Goal: Transaction & Acquisition: Purchase product/service

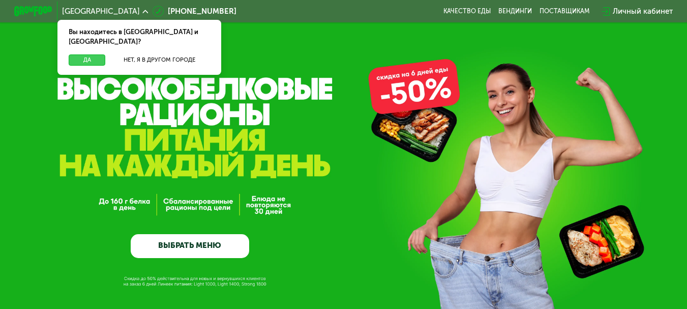
click at [90, 55] on button "Да" at bounding box center [87, 60] width 37 height 12
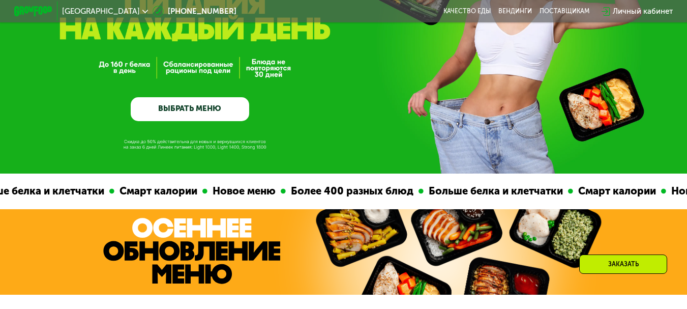
scroll to position [138, 0]
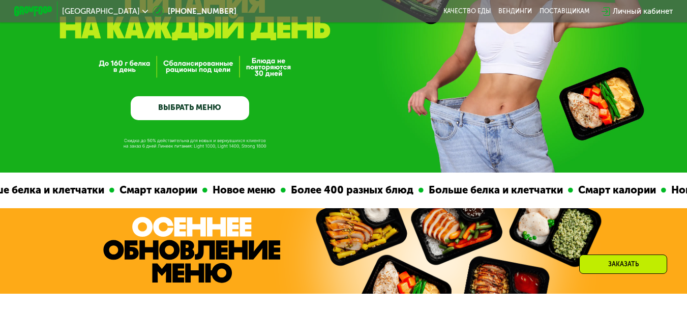
click at [225, 109] on link "ВЫБРАТЬ МЕНЮ" at bounding box center [190, 108] width 119 height 24
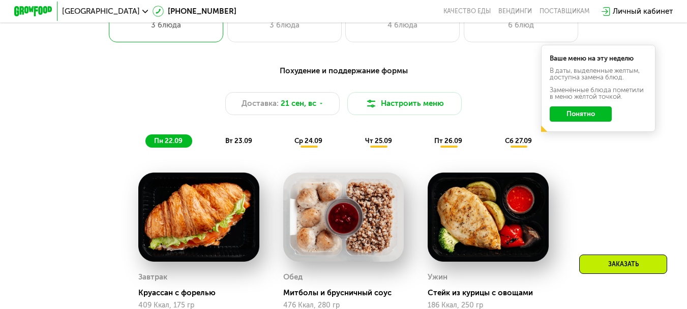
scroll to position [671, 0]
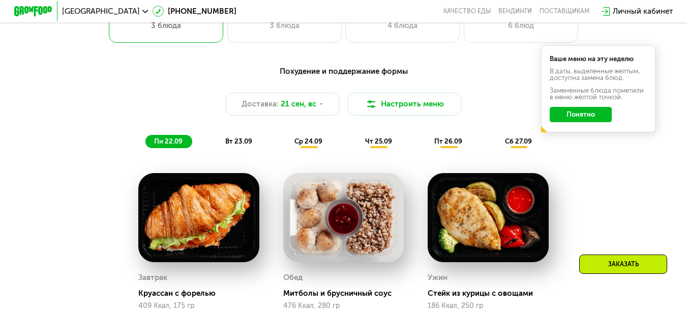
click at [588, 122] on button "Понятно" at bounding box center [581, 114] width 62 height 15
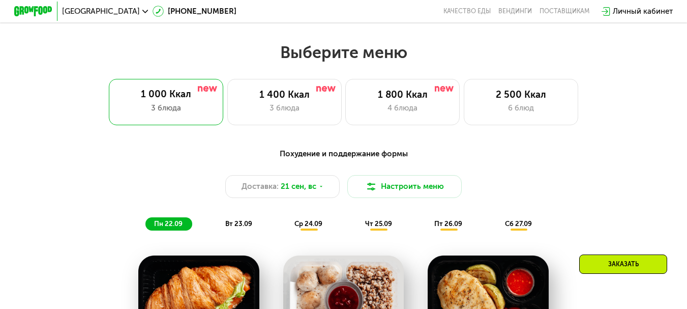
scroll to position [571, 0]
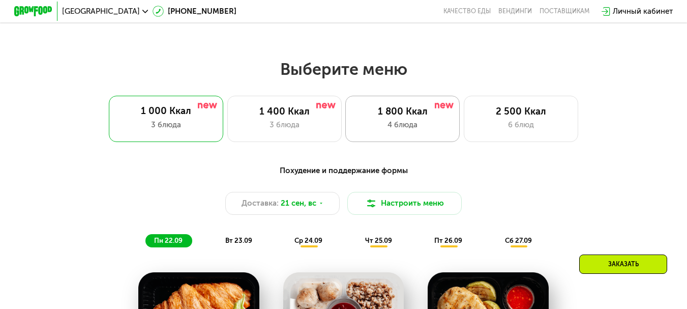
click at [371, 137] on div "1 800 Ккал 4 блюда" at bounding box center [402, 119] width 114 height 46
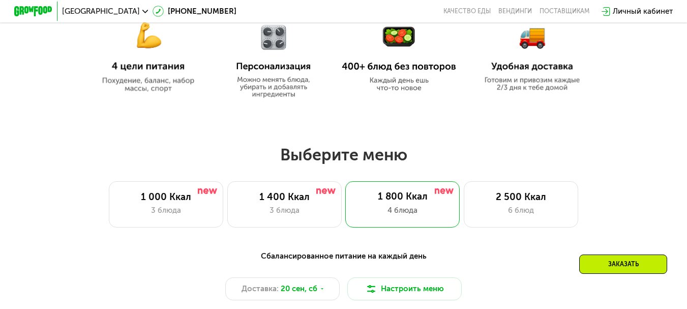
scroll to position [482, 0]
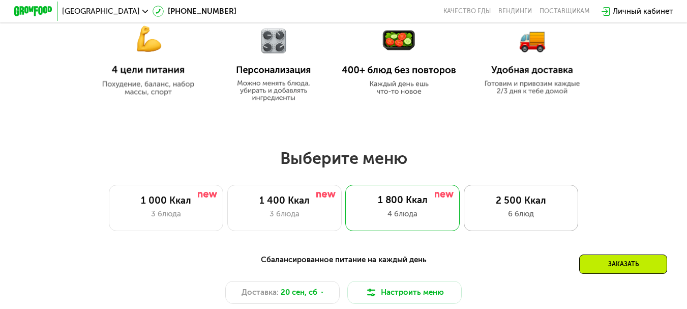
click at [537, 216] on div "6 блюд" at bounding box center [521, 214] width 95 height 12
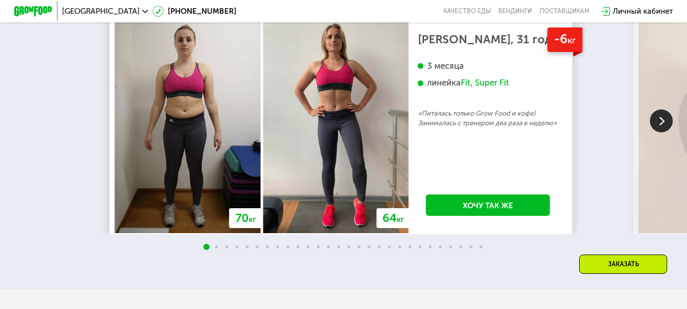
scroll to position [2001, 0]
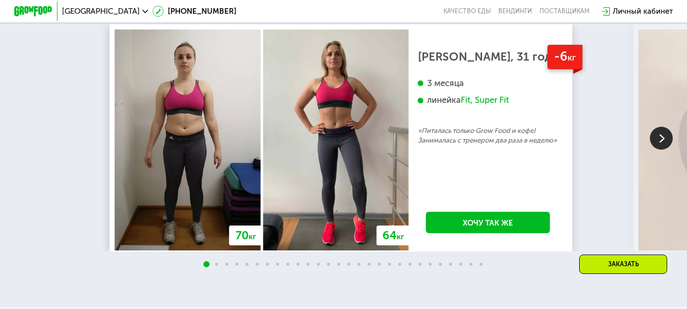
click at [661, 150] on img at bounding box center [661, 138] width 23 height 23
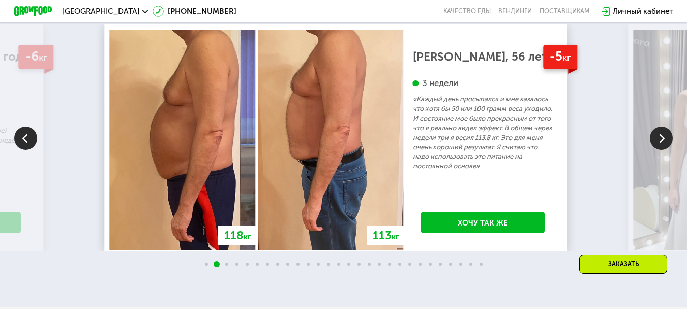
click at [661, 150] on img at bounding box center [661, 138] width 23 height 23
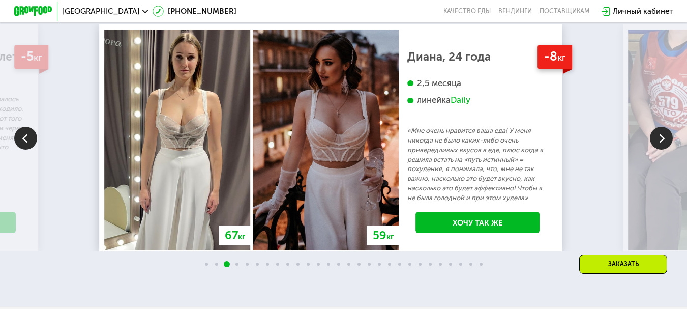
click at [661, 150] on img at bounding box center [661, 138] width 23 height 23
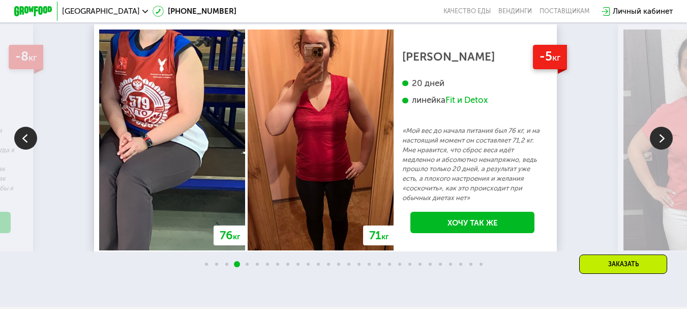
click at [661, 150] on img at bounding box center [661, 138] width 23 height 23
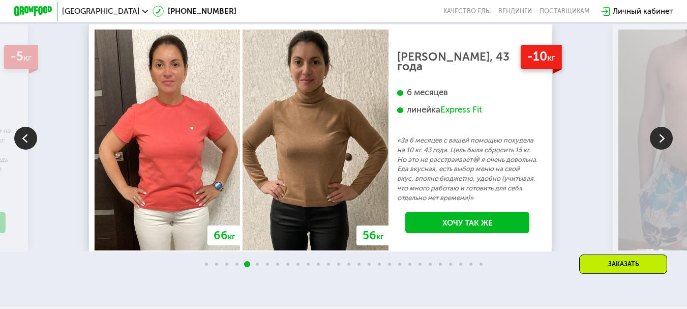
click at [661, 150] on img at bounding box center [661, 138] width 23 height 23
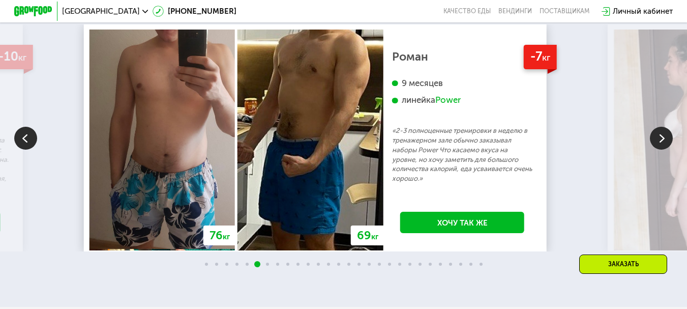
click at [661, 150] on img at bounding box center [661, 138] width 23 height 23
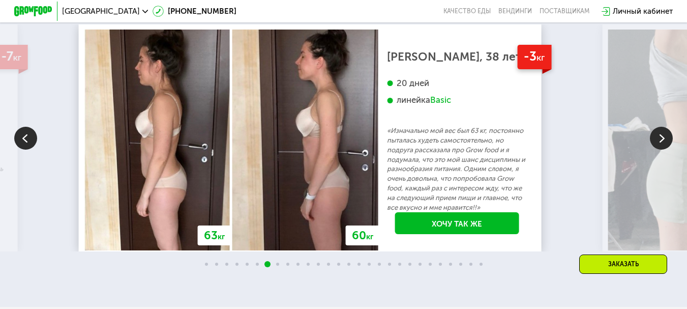
click at [661, 150] on img at bounding box center [661, 138] width 23 height 23
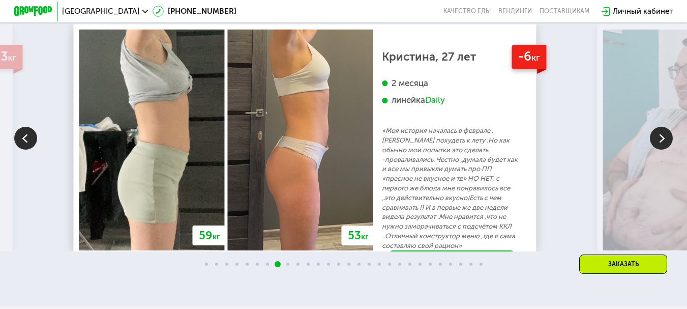
click at [661, 150] on img at bounding box center [661, 138] width 23 height 23
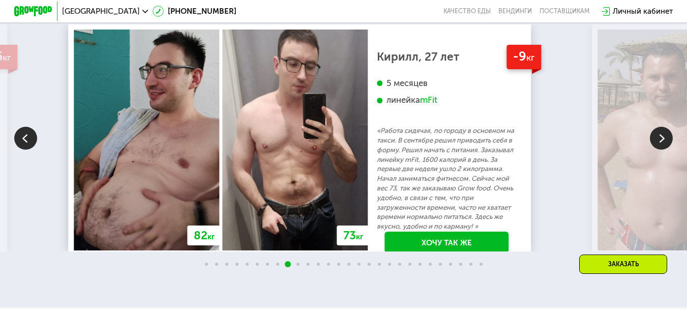
click at [661, 150] on img at bounding box center [661, 138] width 23 height 23
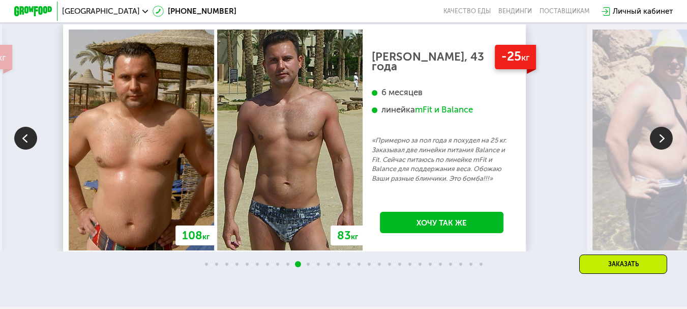
click at [661, 150] on img at bounding box center [661, 138] width 23 height 23
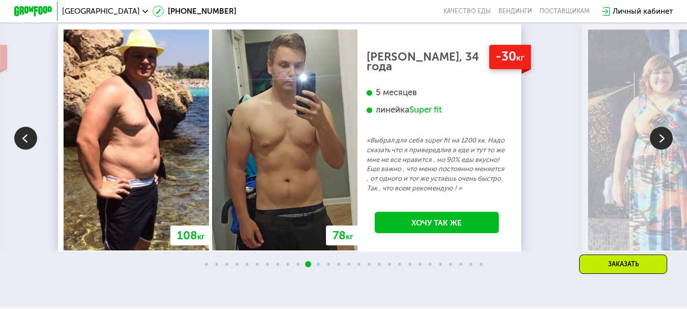
click at [661, 150] on img at bounding box center [661, 138] width 23 height 23
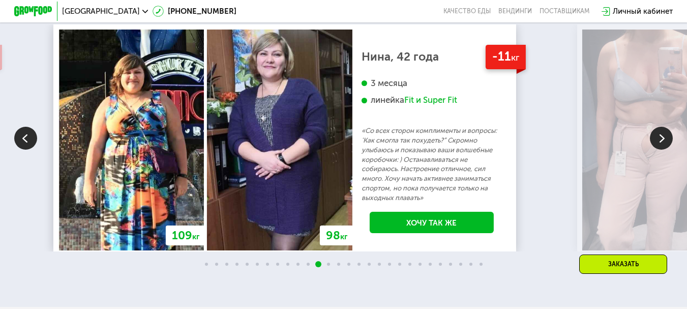
click at [661, 150] on img at bounding box center [661, 138] width 23 height 23
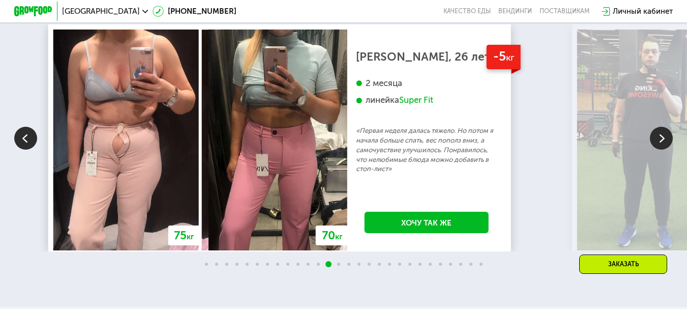
click at [661, 150] on img at bounding box center [661, 138] width 23 height 23
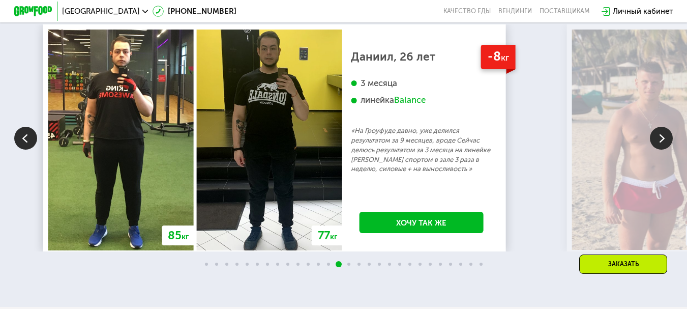
click at [661, 150] on img at bounding box center [661, 138] width 23 height 23
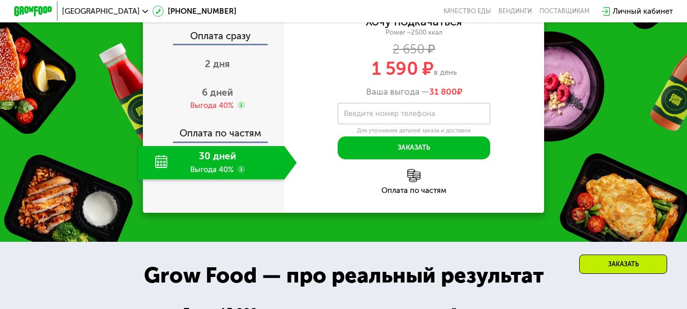
scroll to position [1376, 0]
